Goal: Communication & Community: Ask a question

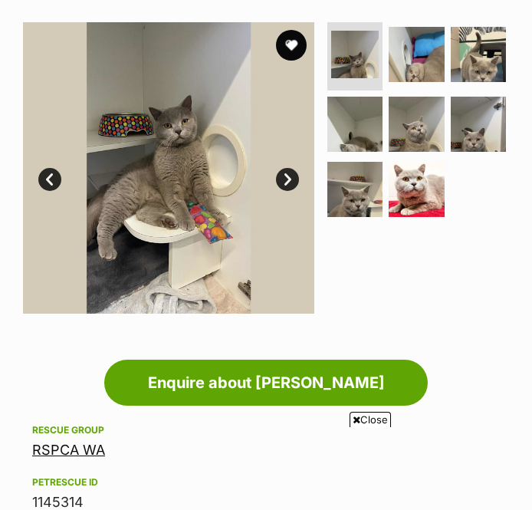
scroll to position [358, 0]
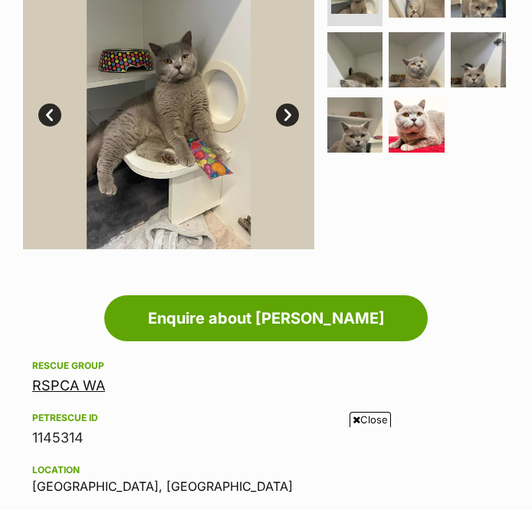
click at [342, 314] on link "Enquire about Oliver" at bounding box center [266, 318] width 324 height 46
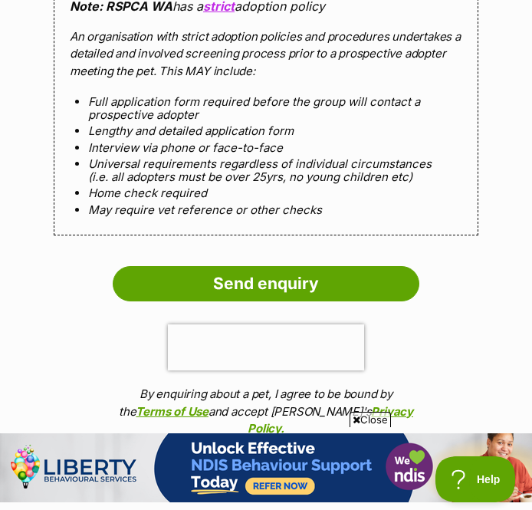
scroll to position [1485, 0]
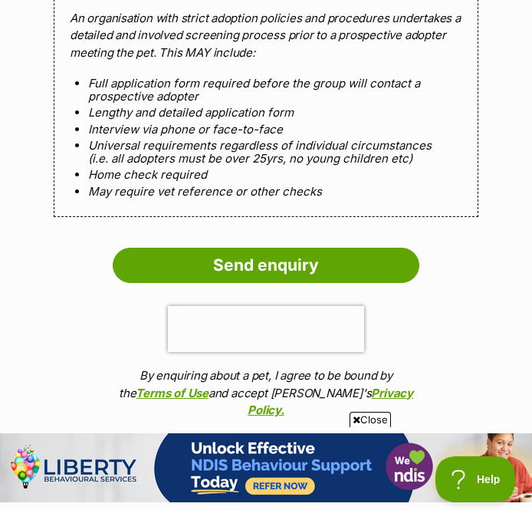
click at [327, 248] on input "Send enquiry" at bounding box center [266, 265] width 307 height 35
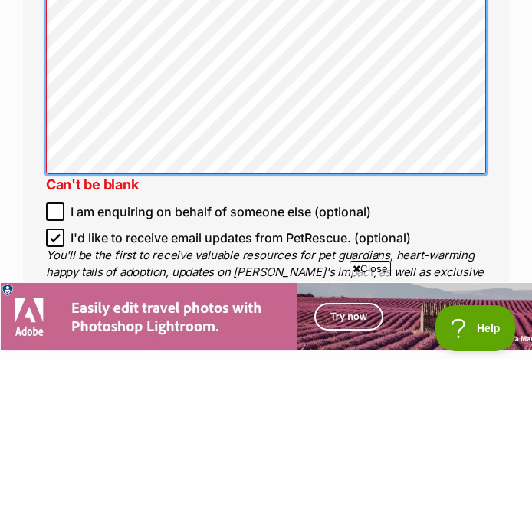
scroll to position [1309, 0]
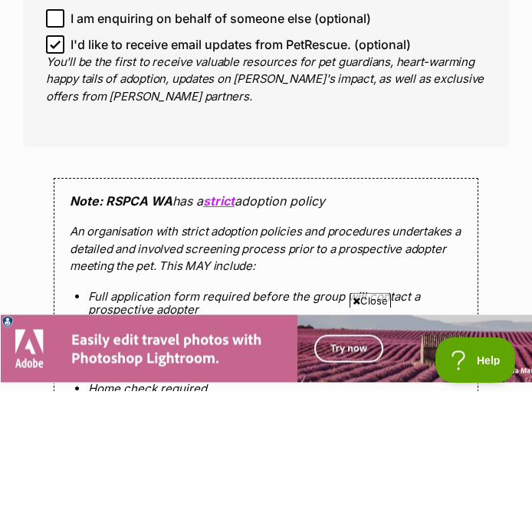
click at [48, 155] on input "I'd like to receive email updates from PetRescue. (optional)" at bounding box center [55, 164] width 18 height 18
checkbox input "false"
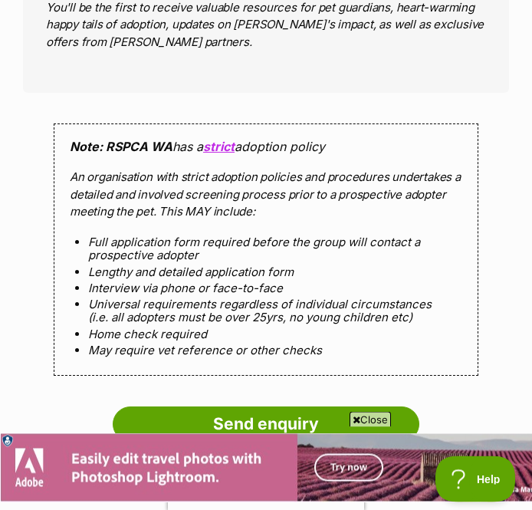
scroll to position [1483, 0]
click at [256, 406] on input "Send enquiry" at bounding box center [266, 423] width 307 height 35
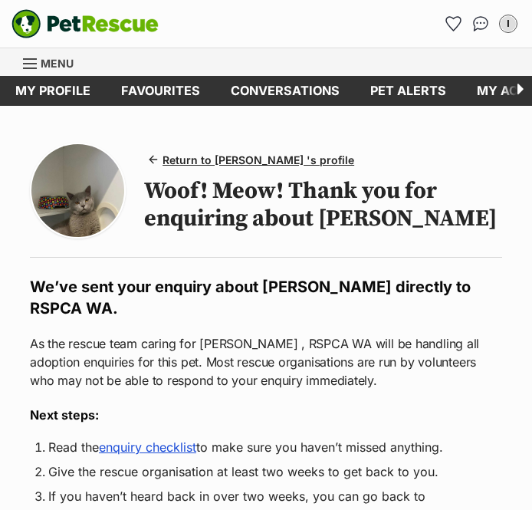
click at [153, 439] on link "enquiry checklist" at bounding box center [147, 446] width 97 height 15
